Goal: Task Accomplishment & Management: Use online tool/utility

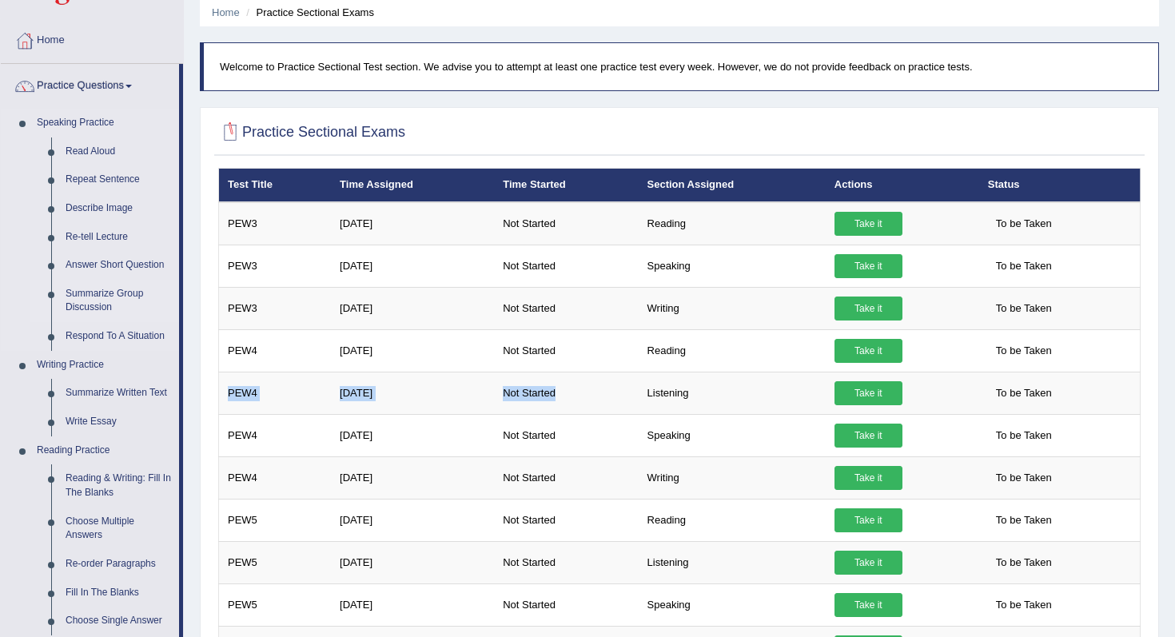
scroll to position [66, 0]
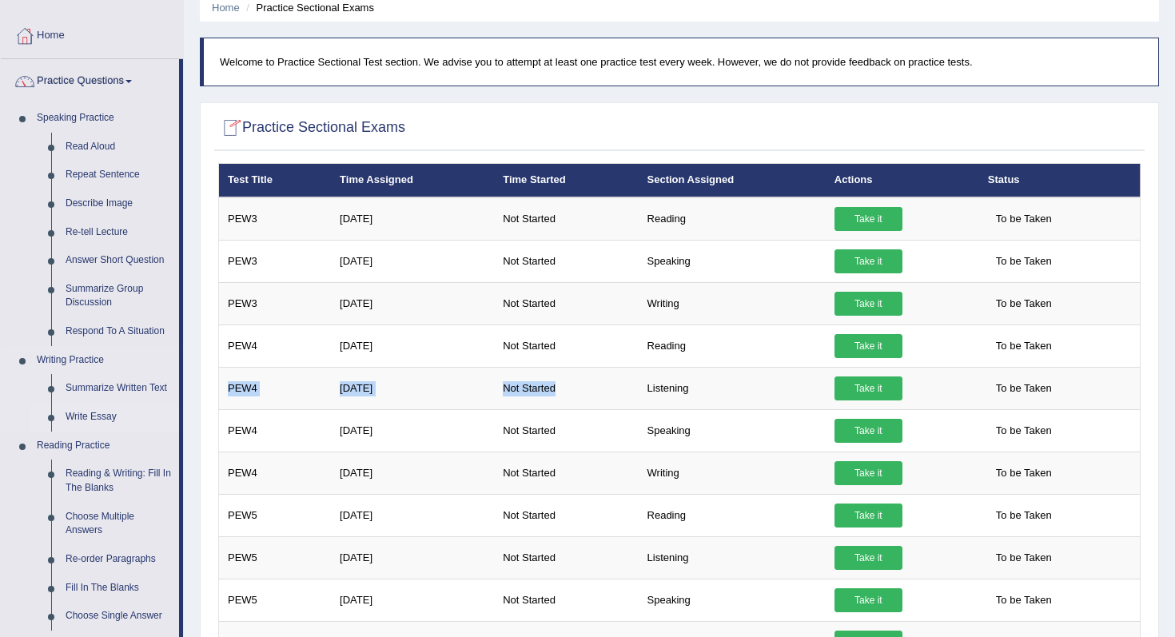
click at [84, 416] on link "Write Essay" at bounding box center [118, 417] width 121 height 29
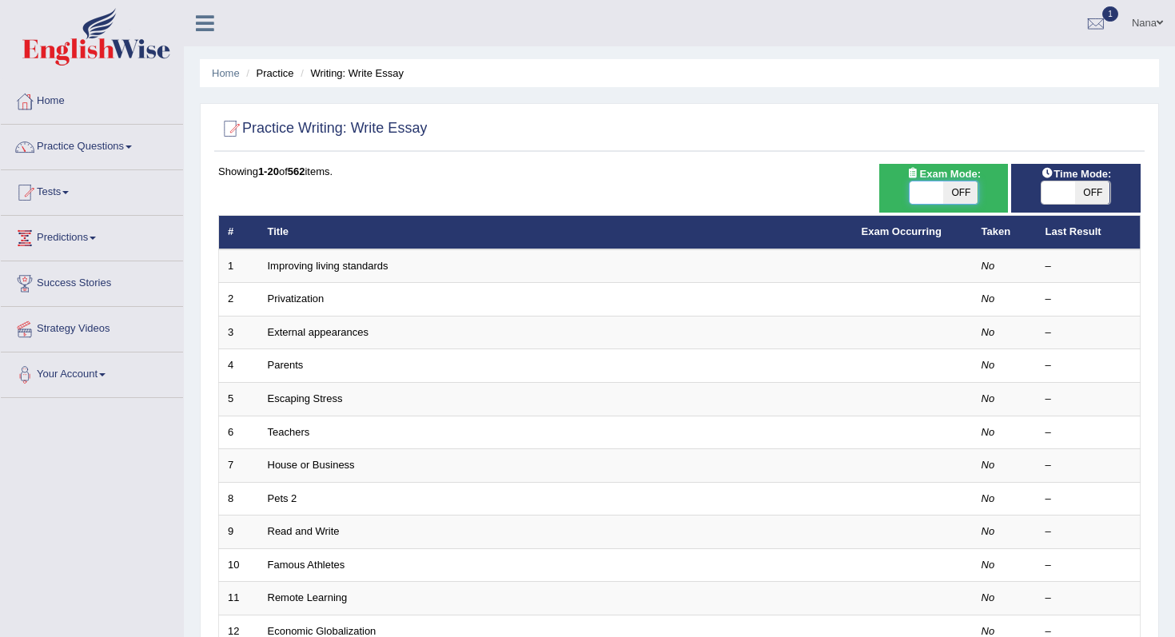
click at [938, 195] on span at bounding box center [927, 192] width 34 height 22
checkbox input "true"
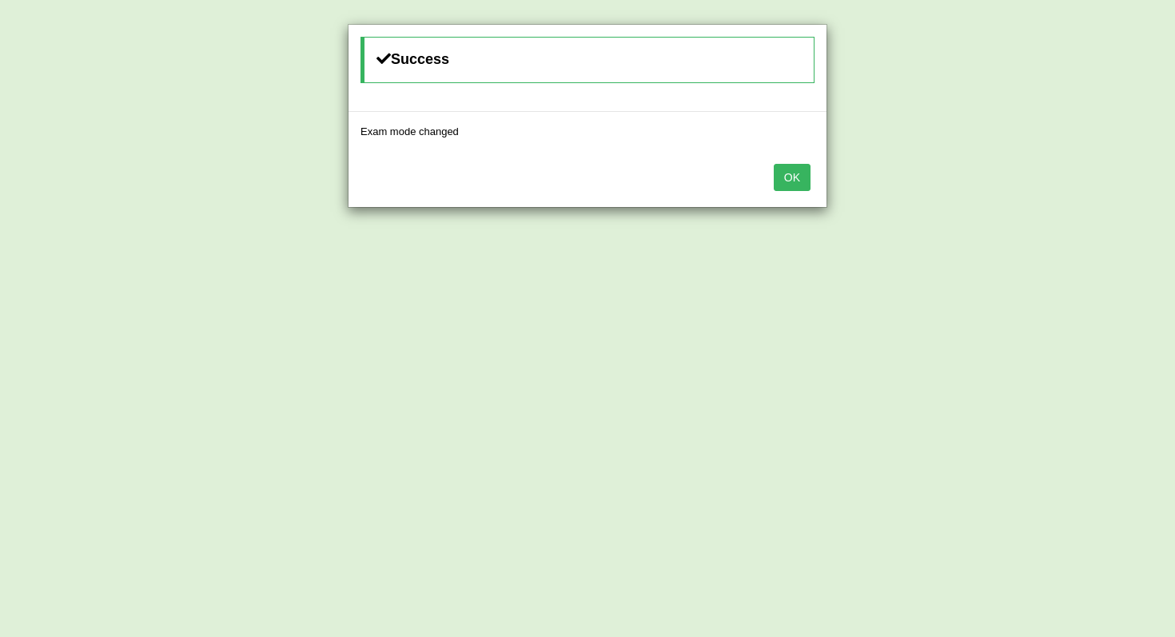
click at [787, 173] on button "OK" at bounding box center [792, 177] width 37 height 27
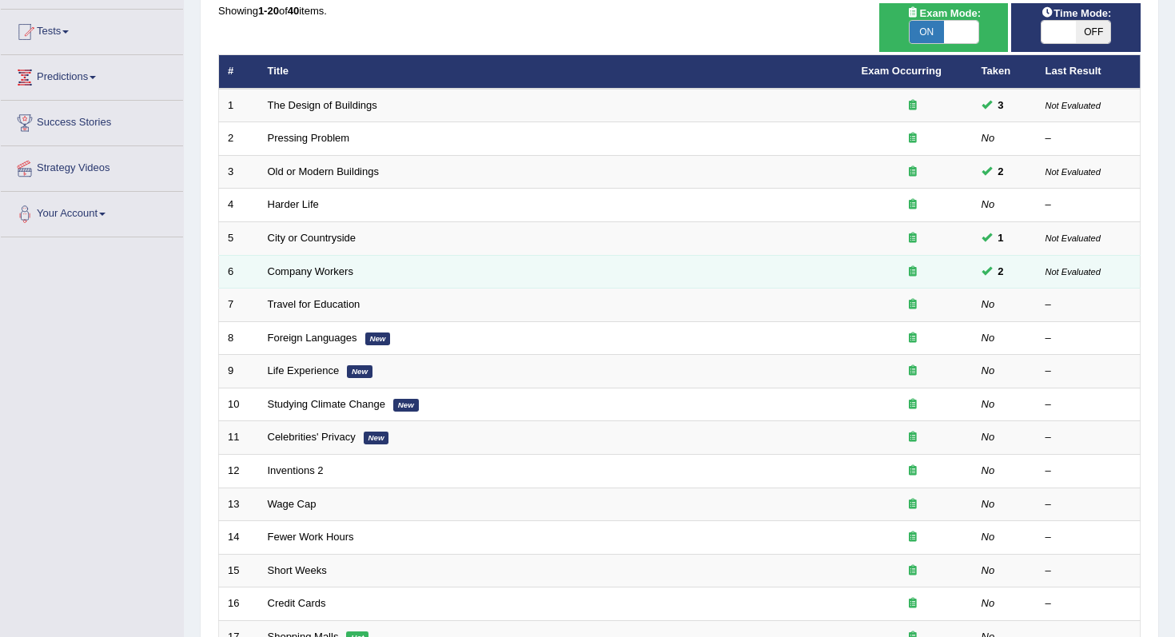
scroll to position [161, 0]
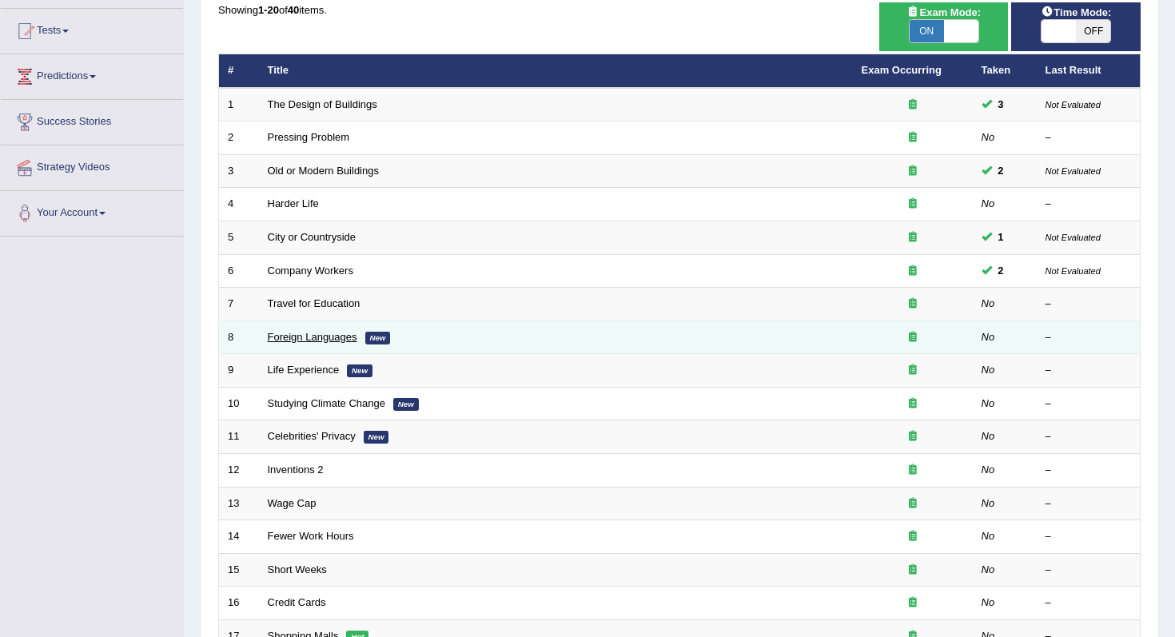
click at [341, 336] on link "Foreign Languages" at bounding box center [313, 337] width 90 height 12
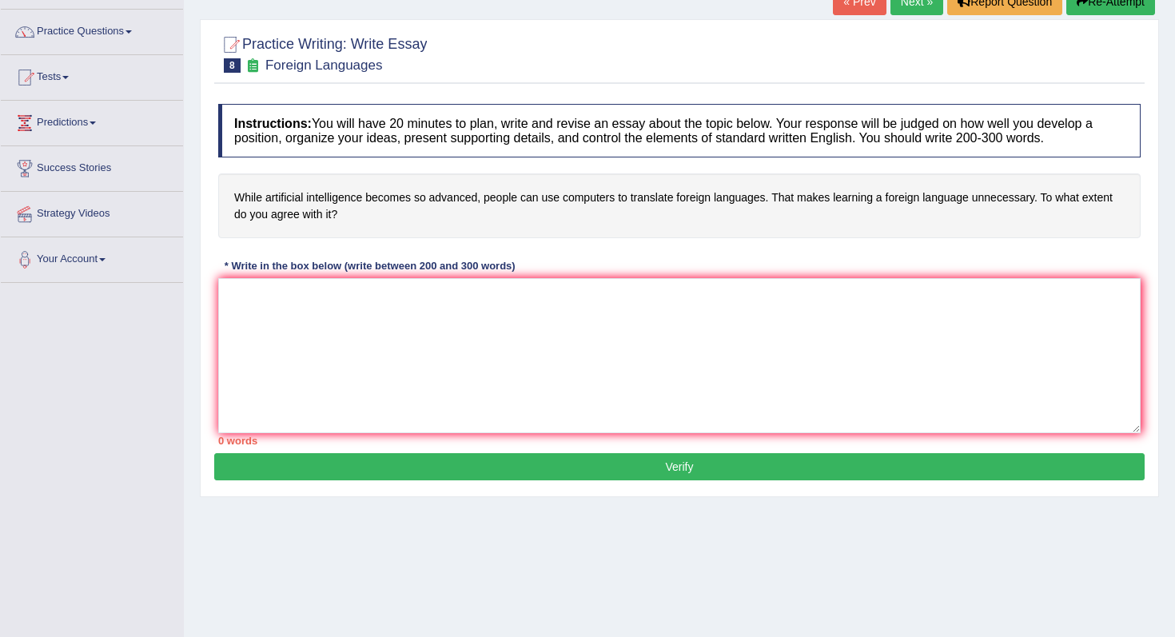
scroll to position [121, 0]
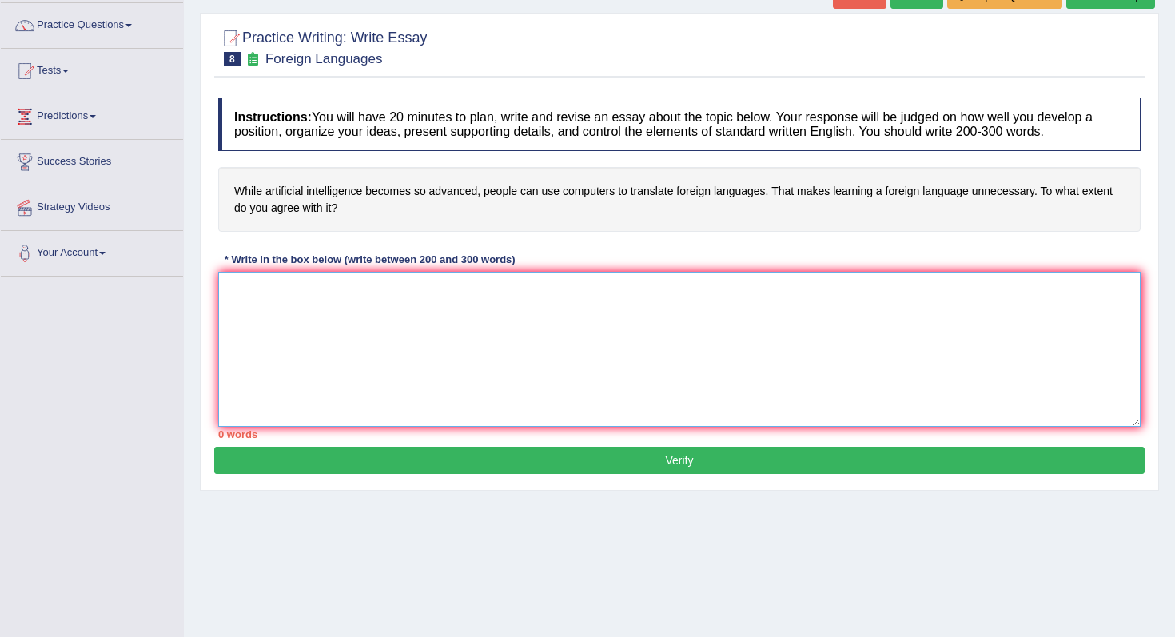
click at [818, 325] on textarea at bounding box center [679, 349] width 922 height 155
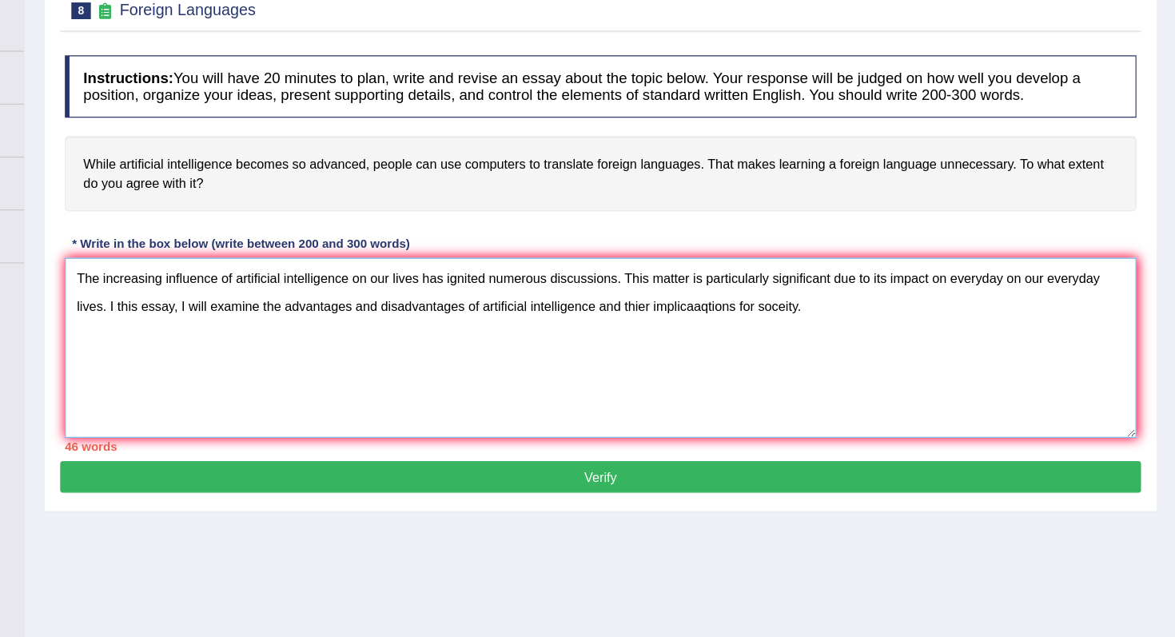
click at [849, 314] on textarea "The increasing influence of artificial intelligence on our lives has ignited nu…" at bounding box center [679, 349] width 922 height 155
click at [854, 314] on textarea "The increasing influence of artificial intelligence on our lives has ignited nu…" at bounding box center [679, 349] width 922 height 155
click at [861, 314] on textarea "The increasing influence of artificial intelligence on our lives has ignited nu…" at bounding box center [679, 349] width 922 height 155
click at [399, 360] on textarea "The increasing influence of artificial intelligence on our lives has ignited nu…" at bounding box center [679, 349] width 922 height 155
click at [540, 364] on textarea "The increasing influence of artificial intelligence on our lives has ignited nu…" at bounding box center [679, 349] width 922 height 155
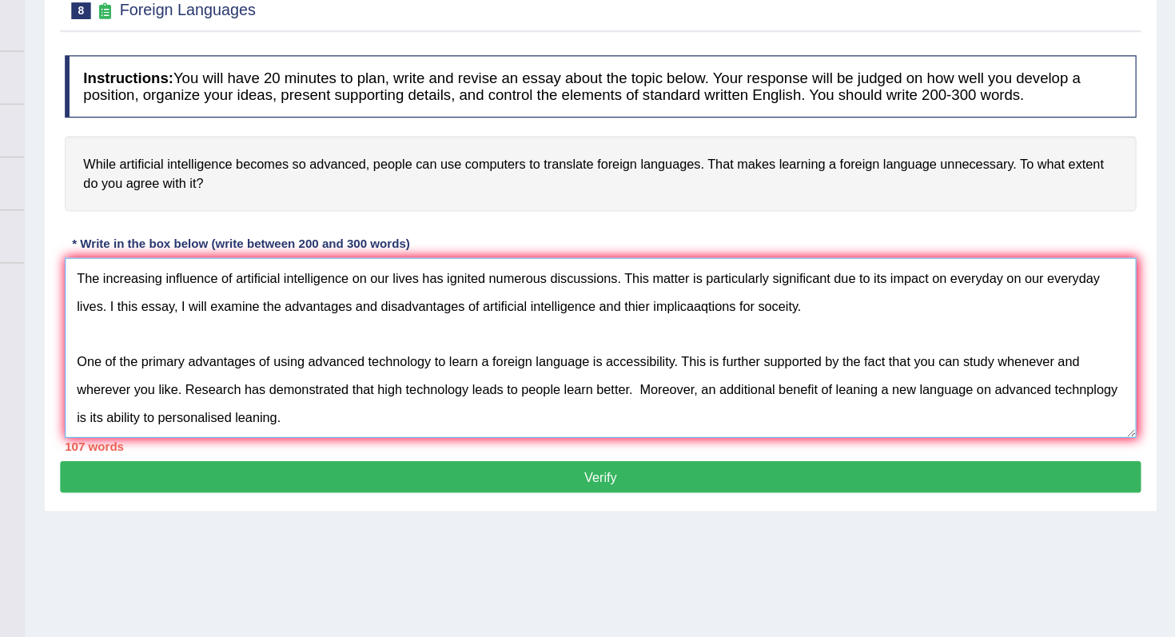
type textarea "The increasing influence of artificial intelligence on our lives has ignited nu…"
click at [603, 413] on textarea "The increasing influence of artificial intelligence on our lives has ignited nu…" at bounding box center [679, 349] width 922 height 155
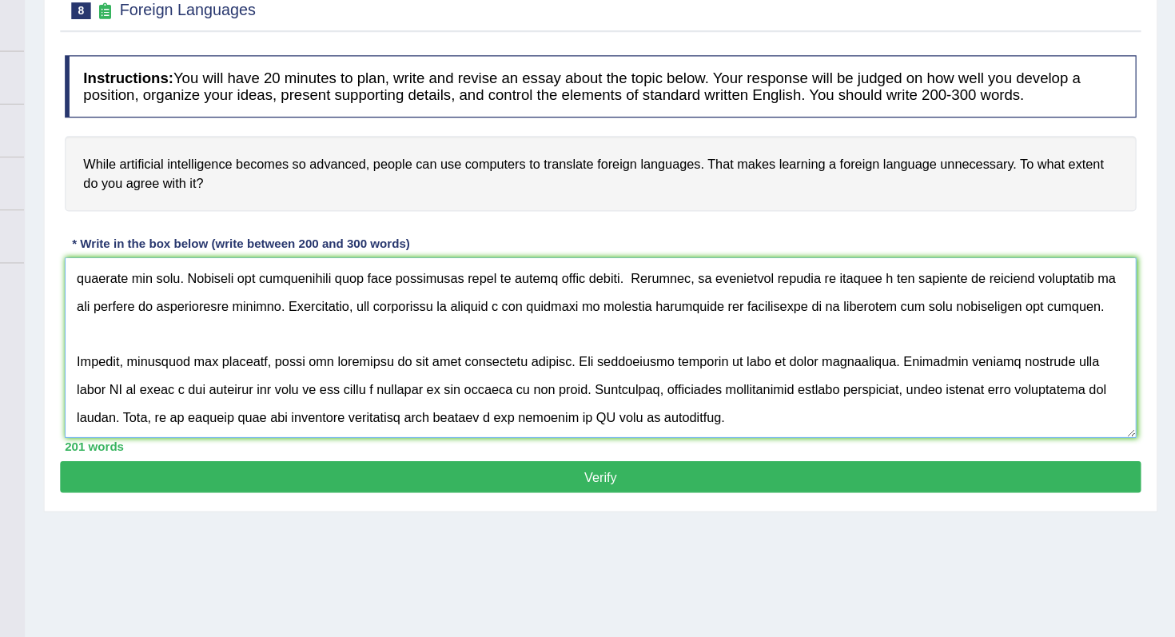
scroll to position [157, 0]
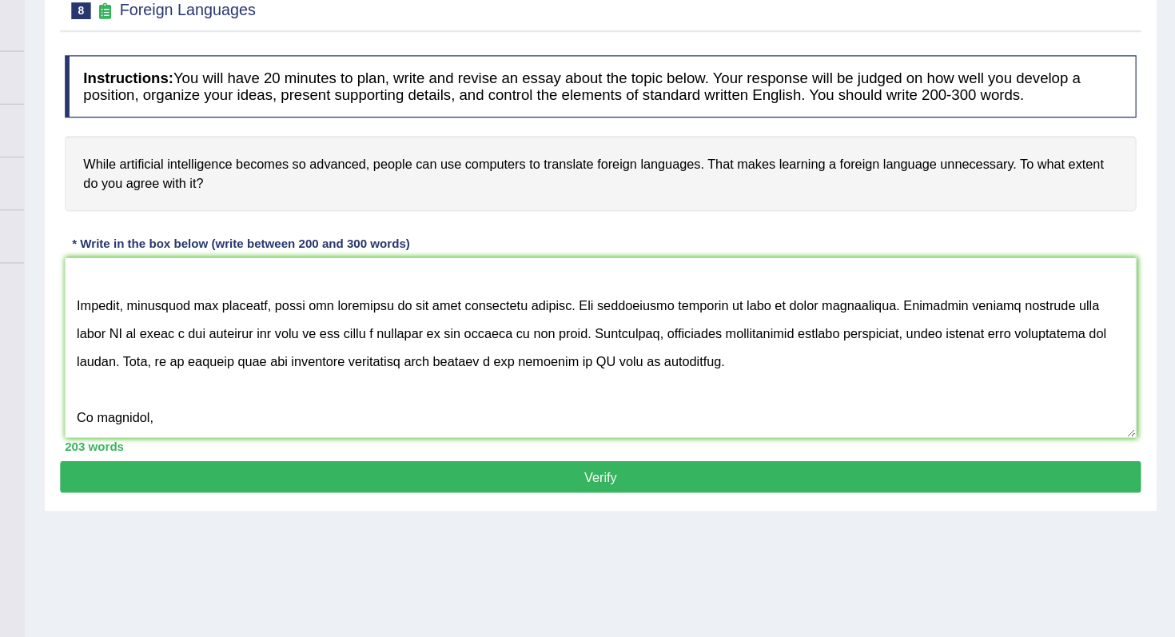
drag, startPoint x: 485, startPoint y: 191, endPoint x: 675, endPoint y: 168, distance: 191.6
click at [676, 170] on h4 "While artificial intelligence becomes so advanced, people can use computers to …" at bounding box center [679, 199] width 922 height 65
click at [454, 410] on textarea at bounding box center [679, 349] width 922 height 155
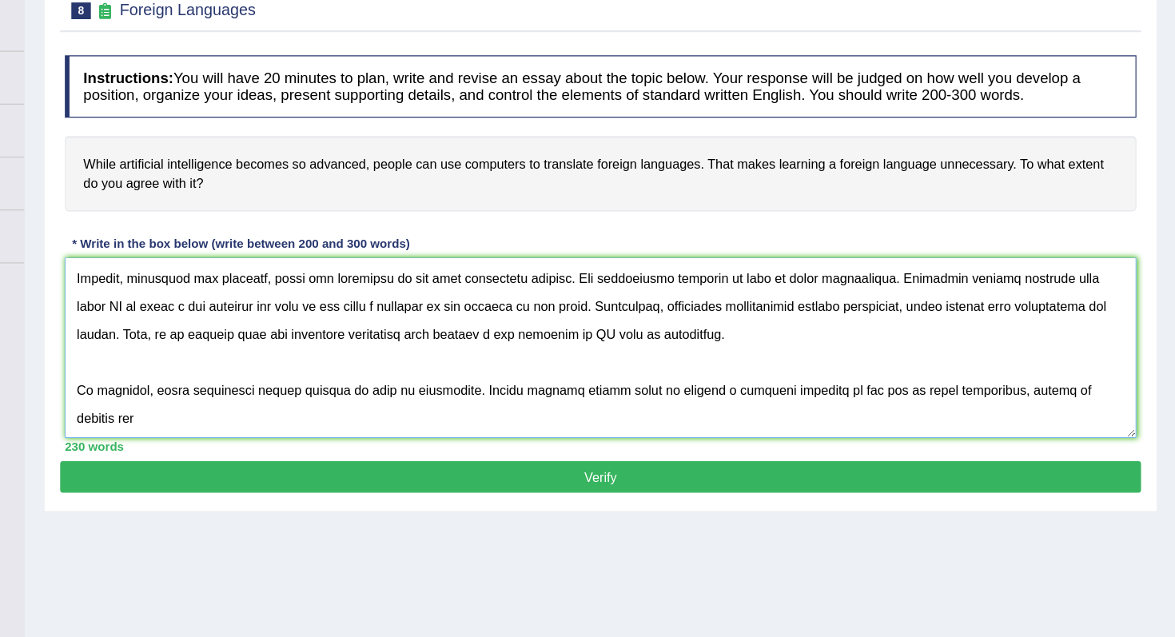
scroll to position [181, 0]
paste textarea "its implications for society. One of the primary advantages of using advanced t…"
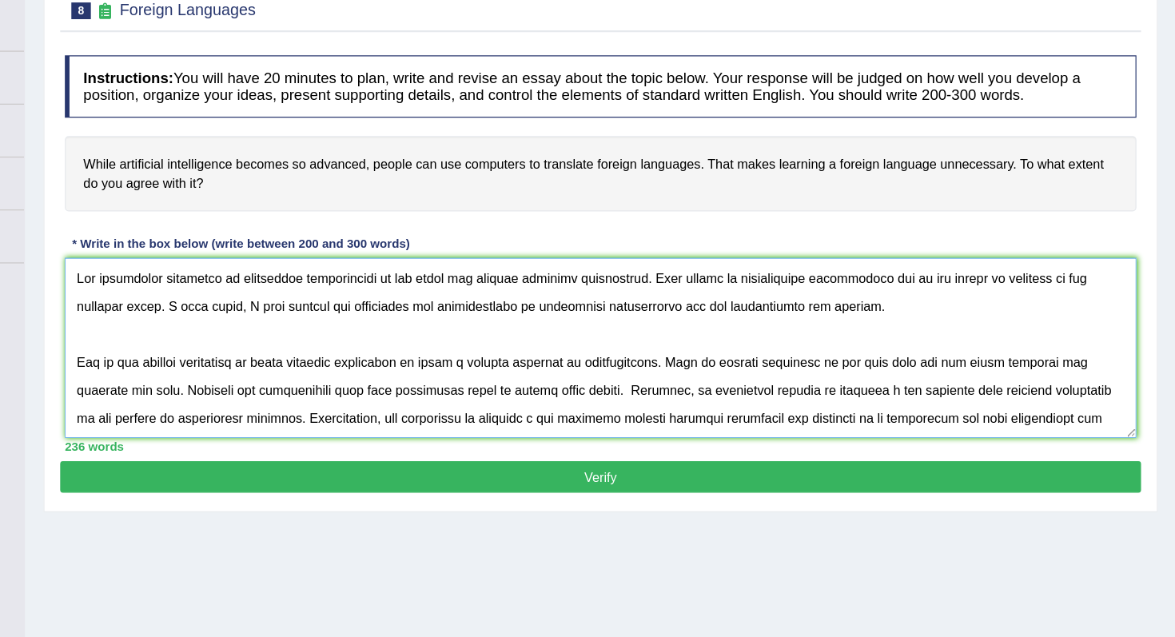
scroll to position [108, 0]
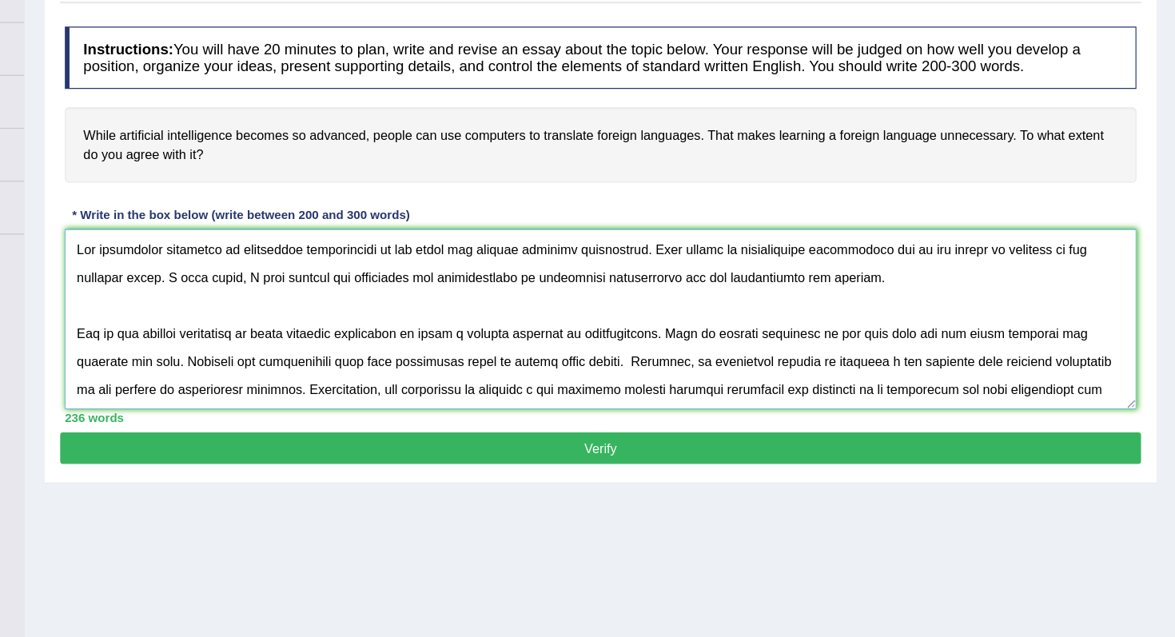
type textarea "The increasing influence of artificial intelligence on our lives has ignited nu…"
click at [630, 465] on button "Verify" at bounding box center [679, 473] width 930 height 27
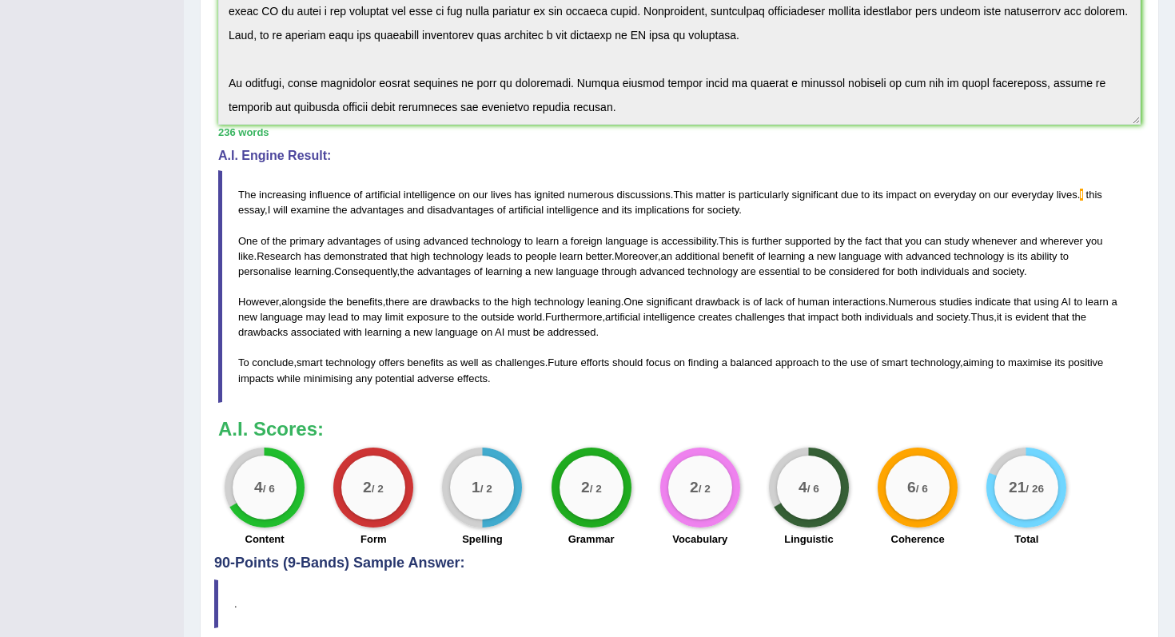
scroll to position [468, 0]
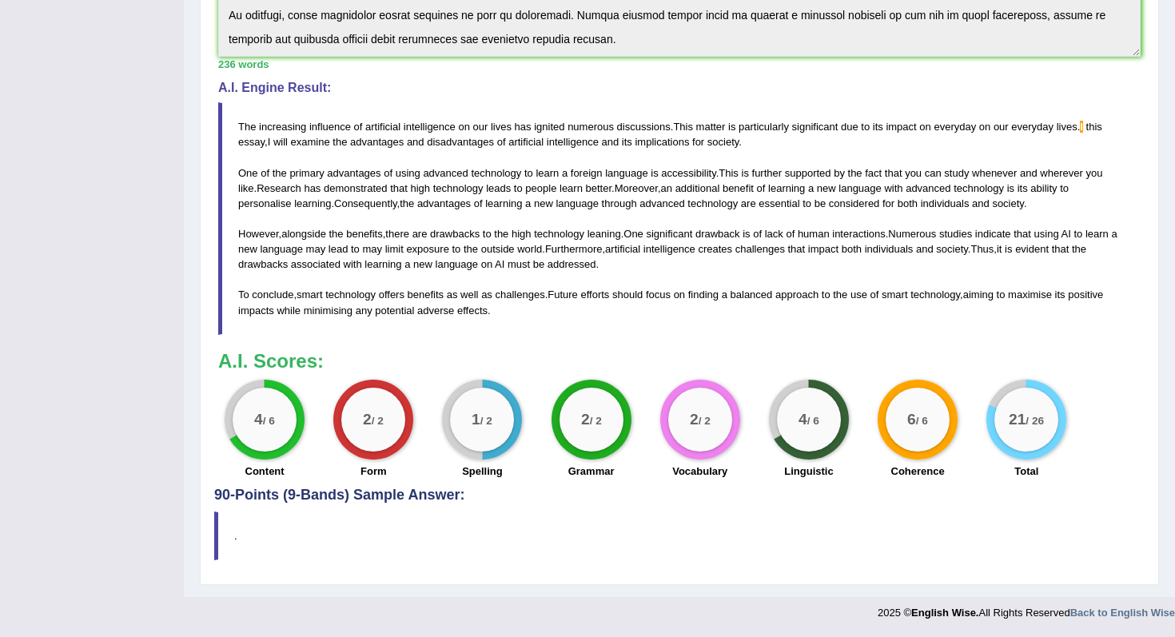
click at [307, 533] on blockquote "." at bounding box center [679, 536] width 930 height 49
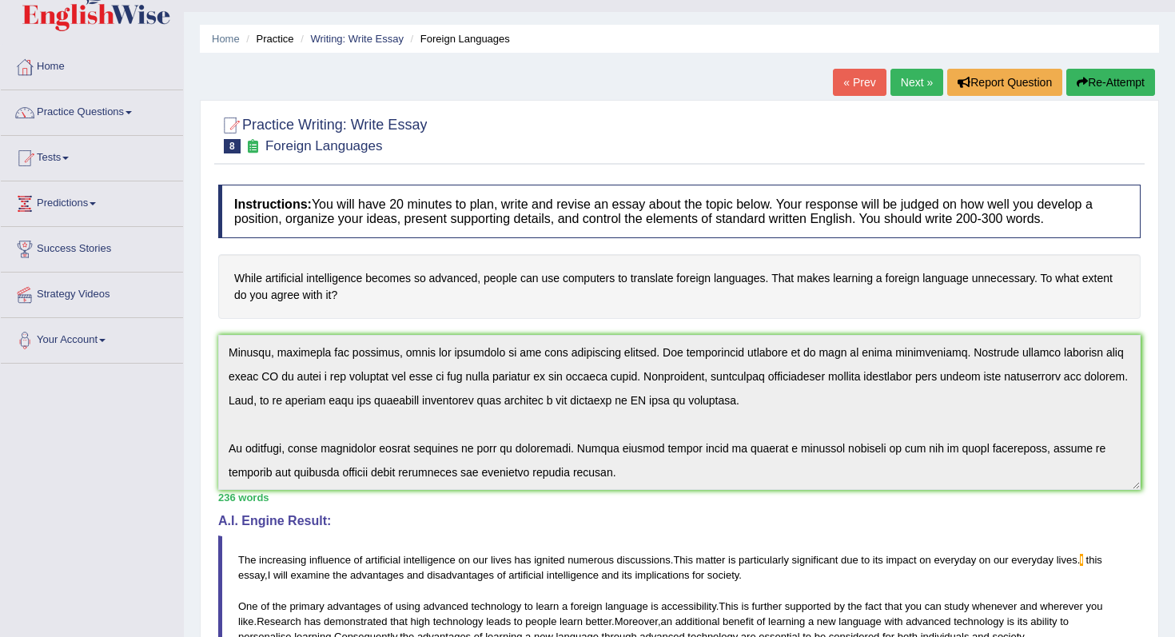
scroll to position [0, 0]
